Goal: Check status: Check status

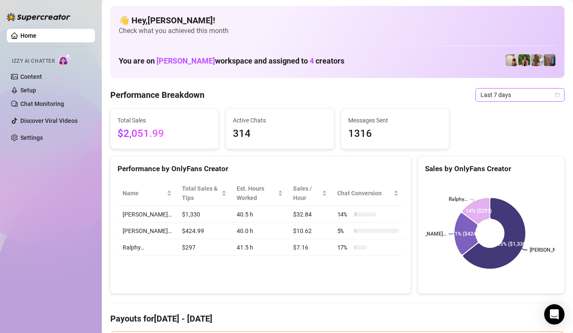
click at [521, 97] on span "Last 7 days" at bounding box center [519, 95] width 79 height 13
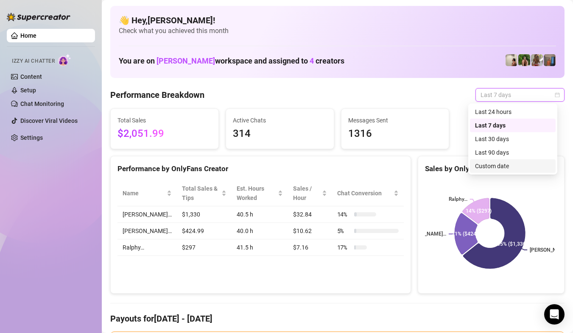
click at [510, 161] on div "Custom date" at bounding box center [513, 166] width 86 height 14
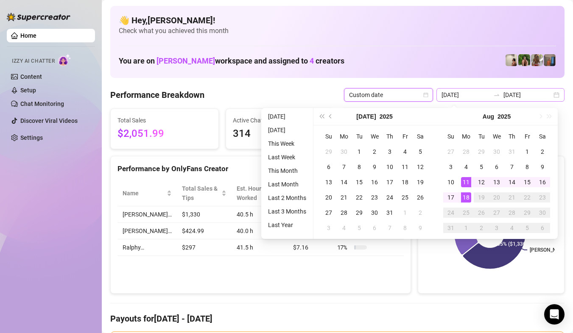
click at [554, 92] on div "[DATE] [DATE]" at bounding box center [500, 95] width 128 height 14
type input "[DATE]"
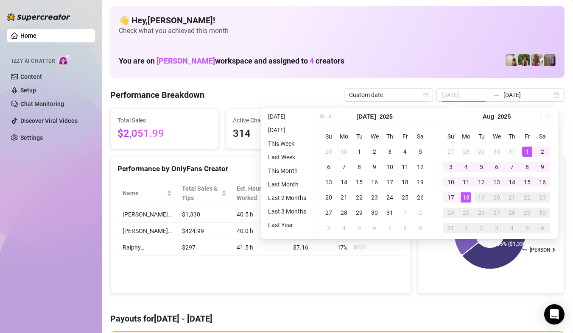
click at [523, 147] on div "1" at bounding box center [527, 152] width 10 height 10
type input "[DATE]"
click at [471, 199] on td "18" at bounding box center [465, 197] width 15 height 15
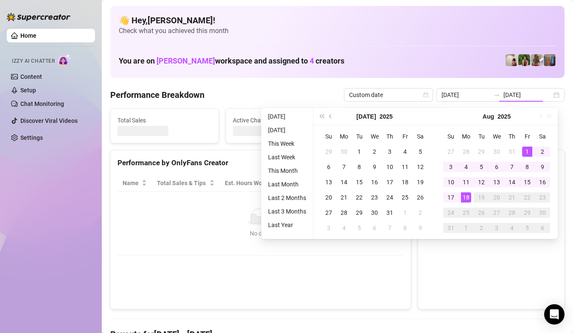
type input "[DATE]"
click at [470, 199] on canvas at bounding box center [490, 238] width 130 height 127
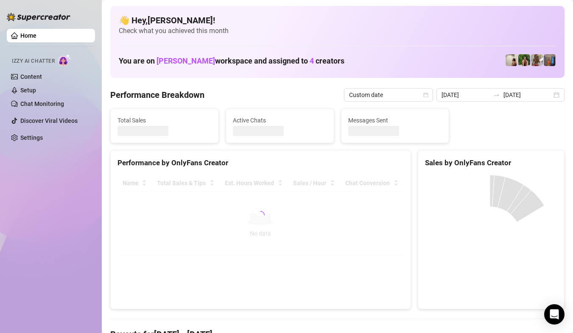
click at [470, 199] on canvas at bounding box center [490, 238] width 130 height 127
